Goal: Transaction & Acquisition: Purchase product/service

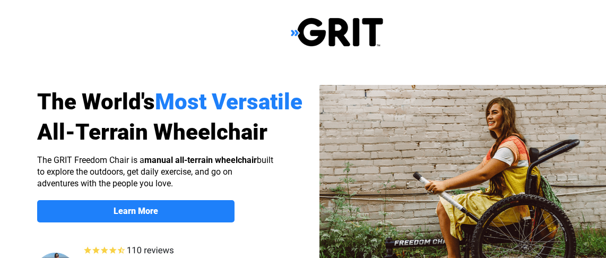
select select "US"
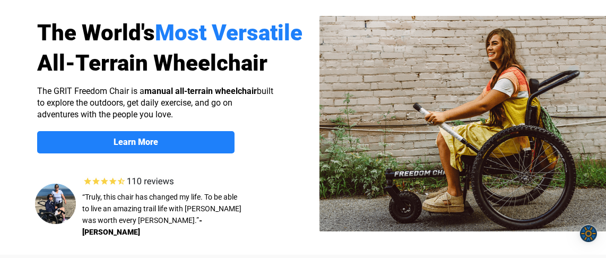
scroll to position [125, 0]
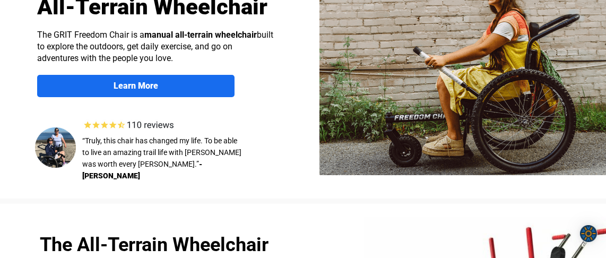
click at [160, 82] on span "Learn More" at bounding box center [135, 86] width 197 height 10
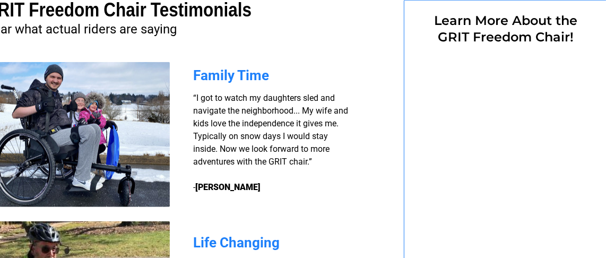
select select "US"
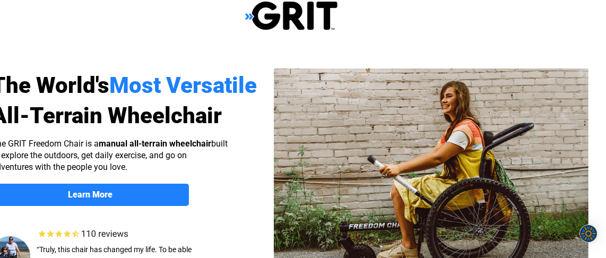
scroll to position [0, 46]
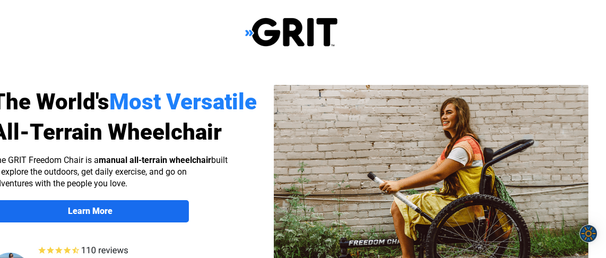
click at [117, 212] on span "Learn More" at bounding box center [90, 211] width 197 height 10
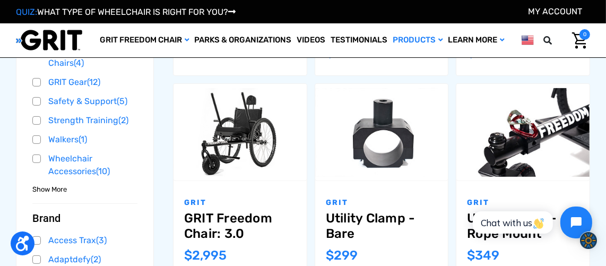
scroll to position [312, 0]
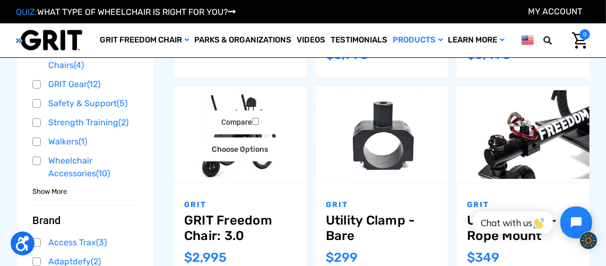
click at [219, 166] on img "GRIT Freedom Chair: 3.0,$2,995.00\a" at bounding box center [239, 134] width 133 height 89
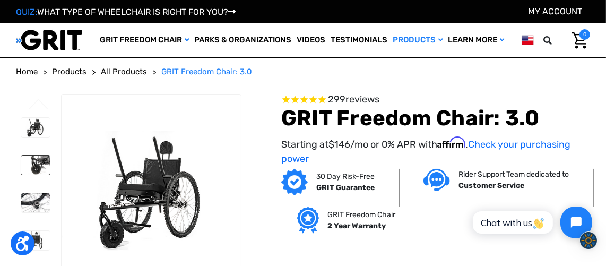
click at [39, 167] on img at bounding box center [35, 164] width 29 height 19
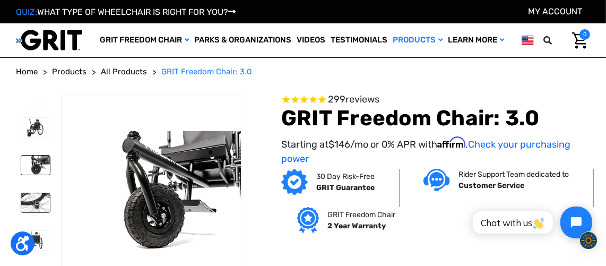
click at [34, 204] on img at bounding box center [35, 202] width 29 height 19
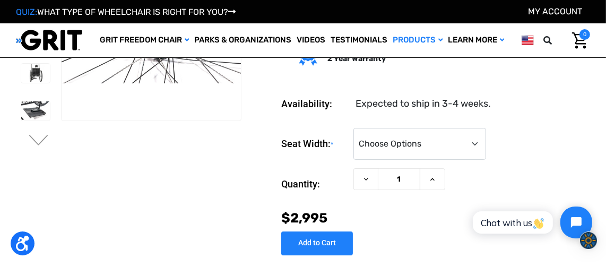
scroll to position [121, 0]
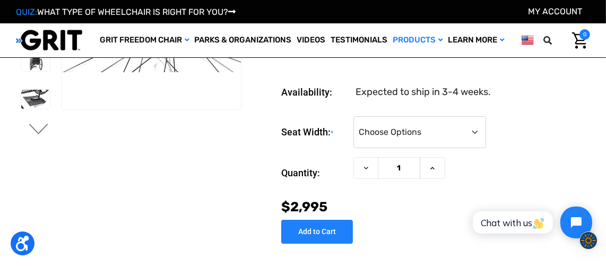
click at [33, 128] on button "Next" at bounding box center [39, 130] width 22 height 13
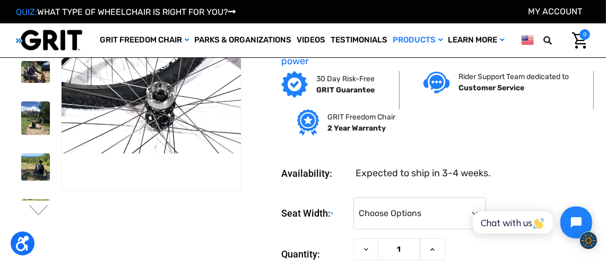
scroll to position [0, 0]
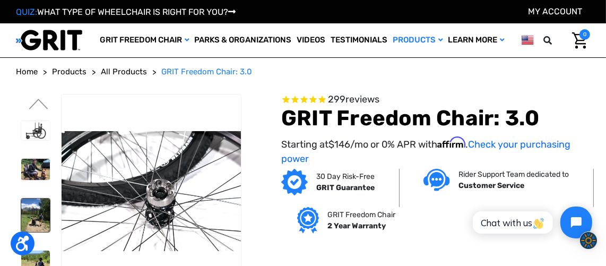
click at [45, 208] on img at bounding box center [35, 214] width 29 height 33
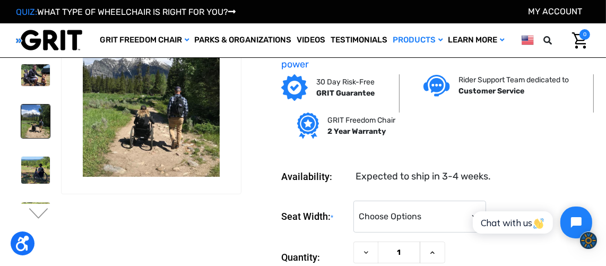
scroll to position [40, 0]
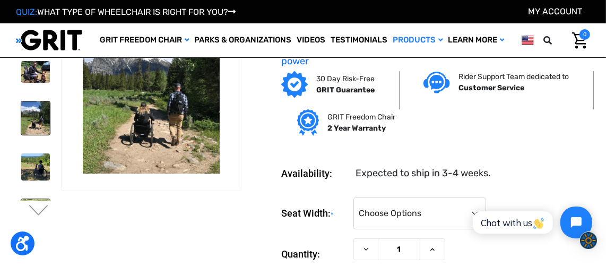
click at [37, 199] on img at bounding box center [35, 211] width 29 height 25
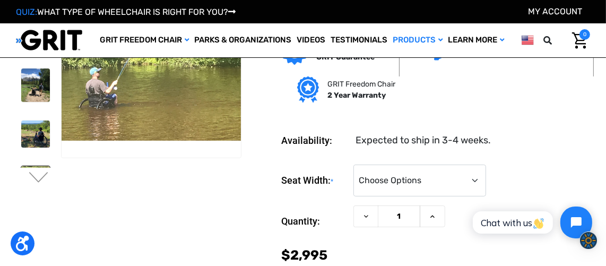
scroll to position [102, 0]
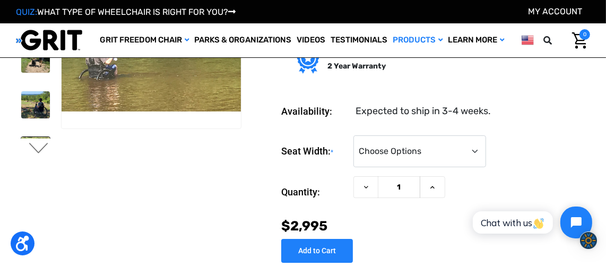
click at [41, 147] on button "Next" at bounding box center [39, 149] width 22 height 13
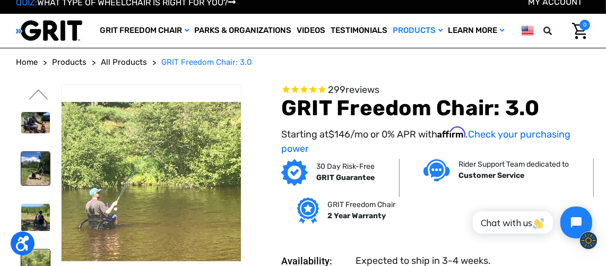
scroll to position [0, 0]
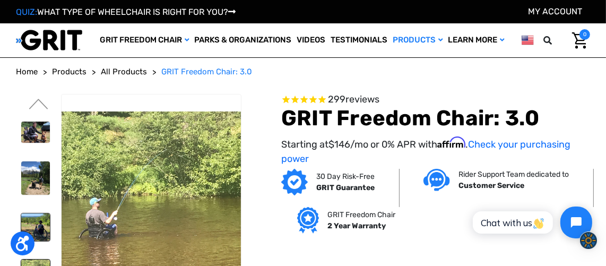
click at [41, 225] on img at bounding box center [35, 227] width 29 height 28
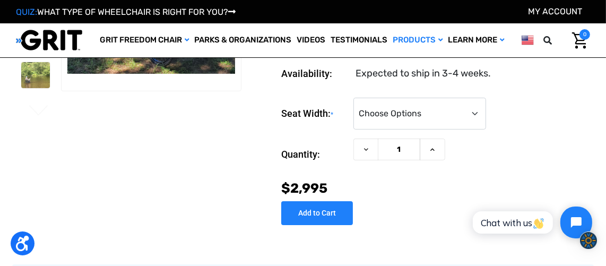
scroll to position [158, 0]
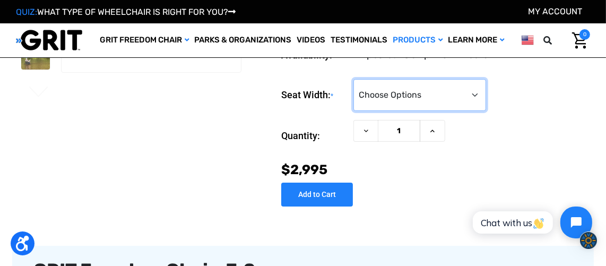
click at [475, 96] on select "Choose Options 16" 18" 20"" at bounding box center [419, 95] width 133 height 32
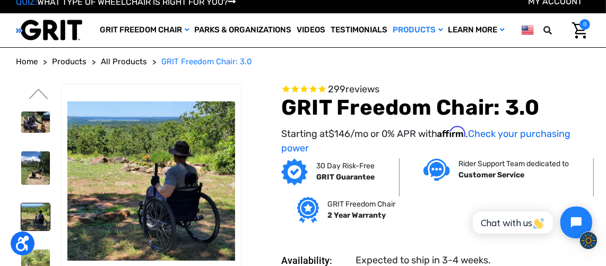
scroll to position [0, 0]
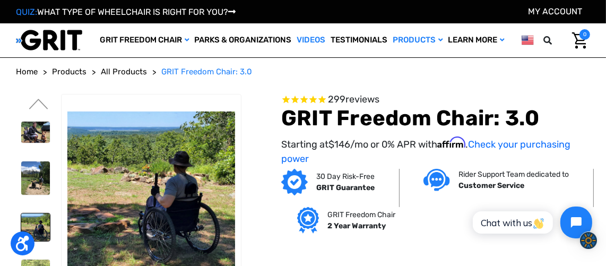
click at [310, 39] on link "Videos" at bounding box center [311, 40] width 34 height 34
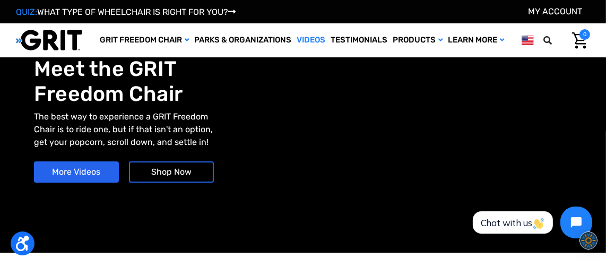
scroll to position [7, 0]
